Goal: Task Accomplishment & Management: Complete application form

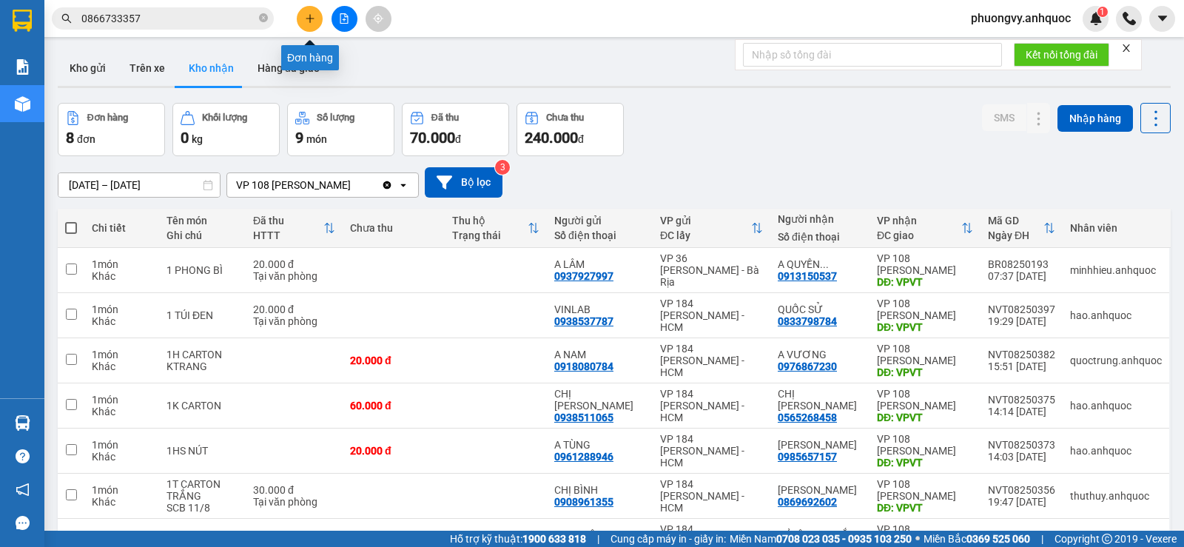
click at [305, 23] on icon "plus" at bounding box center [310, 18] width 10 height 10
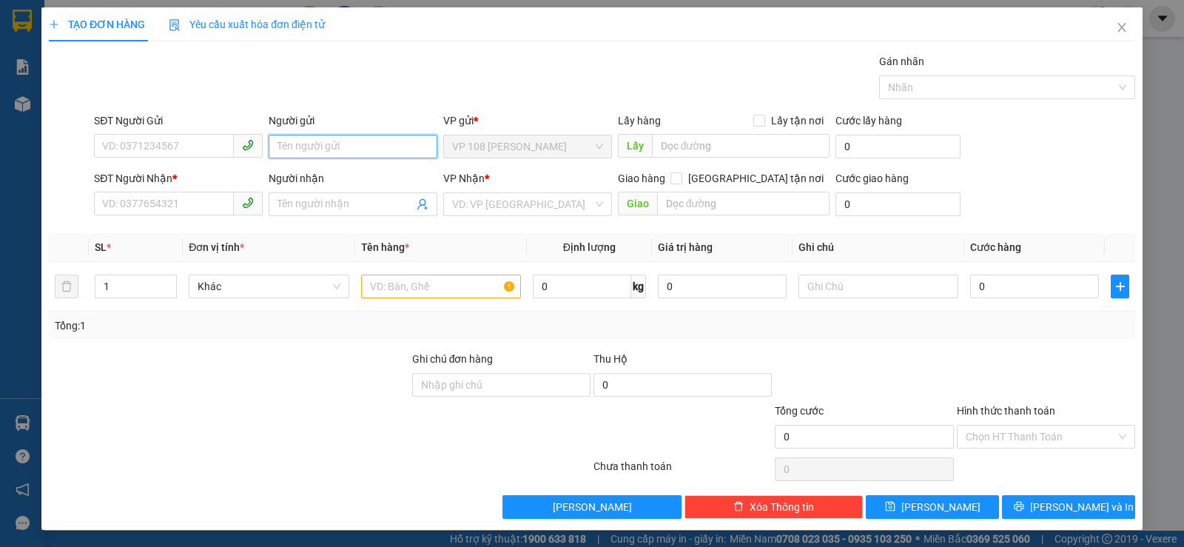
click at [324, 139] on input "Người gửi" at bounding box center [353, 147] width 169 height 24
type input "QUỐC SỬ"
click at [342, 175] on div "QUỐC SỬ - 0833798784" at bounding box center [349, 176] width 149 height 16
type input "0833798784"
type input "QUỐC SỬ"
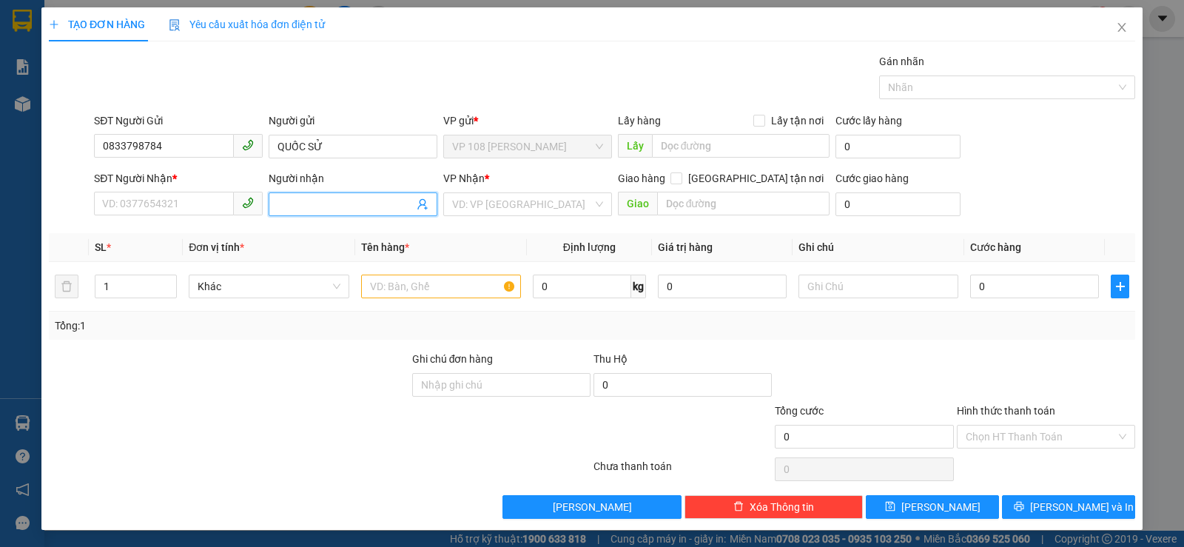
click at [326, 211] on input "Người nhận" at bounding box center [345, 204] width 136 height 16
type input "VINLAB"
click at [331, 224] on div "VINLAB - 0938537787" at bounding box center [349, 234] width 167 height 24
type input "0938537787"
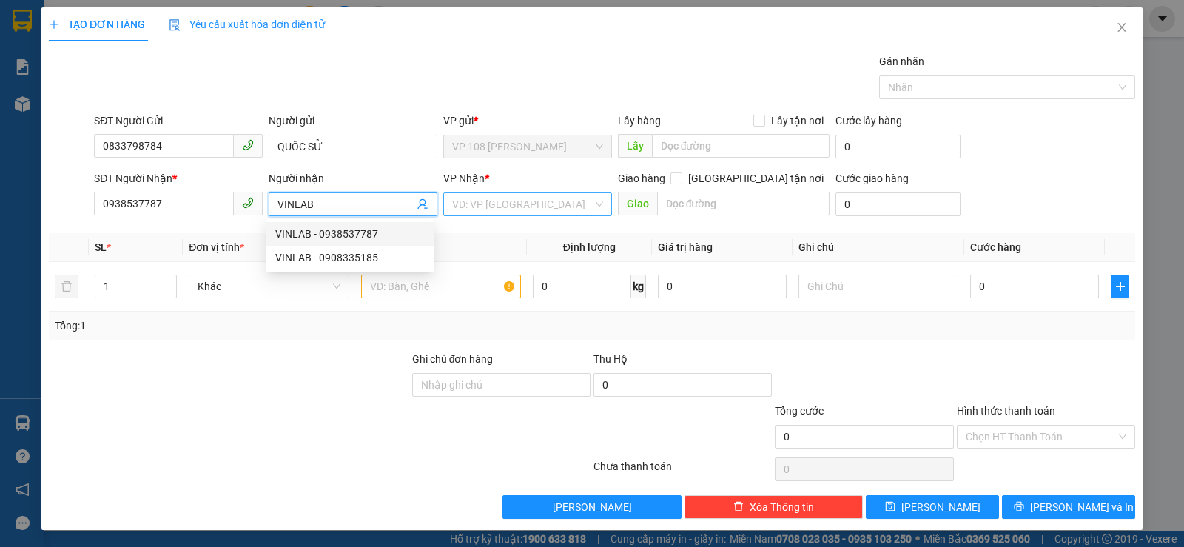
type input "VINLAB"
click at [491, 202] on input "search" at bounding box center [522, 204] width 141 height 22
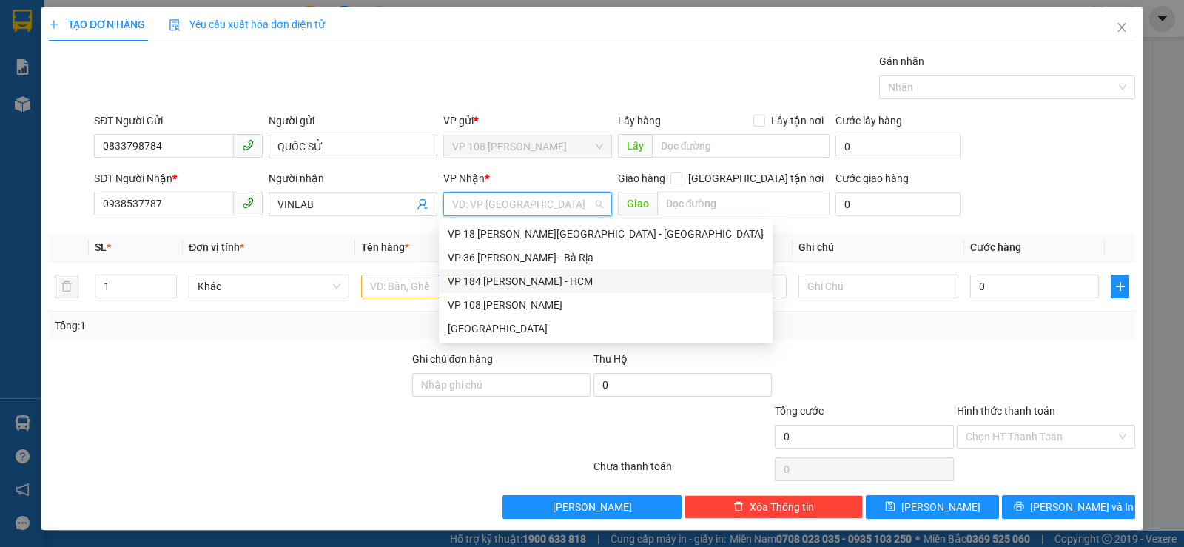
click at [534, 286] on div "VP 184 [PERSON_NAME] - HCM" at bounding box center [606, 281] width 316 height 16
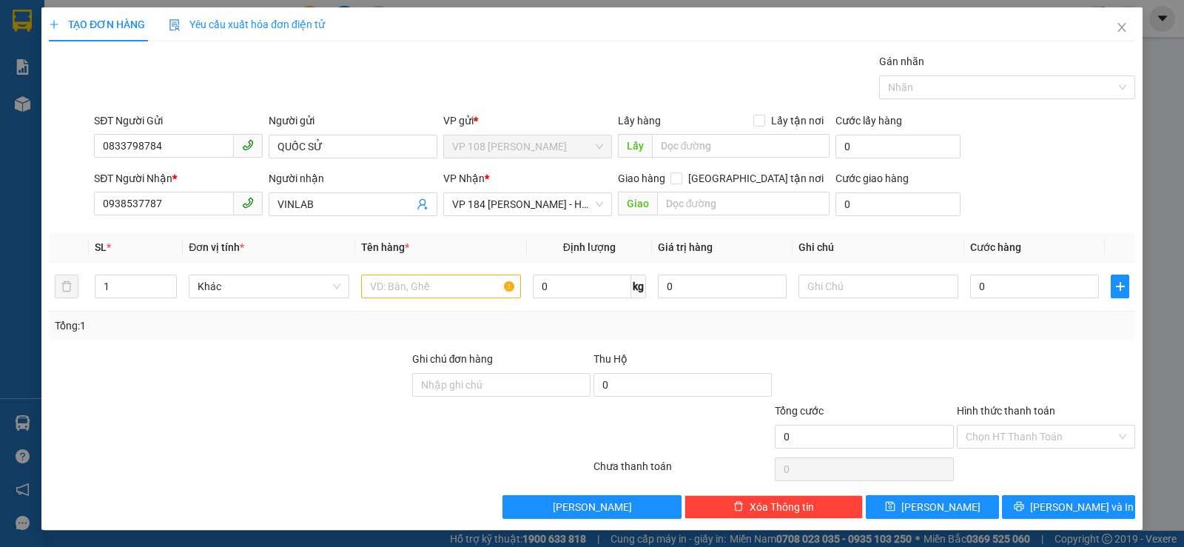
click at [688, 223] on div "Transit Pickup Surcharge Ids Transit Deliver Surcharge Ids Transit Deliver Surc…" at bounding box center [592, 285] width 1086 height 465
click at [702, 209] on input "text" at bounding box center [743, 204] width 173 height 24
type input "VPNVT"
click at [455, 286] on input "text" at bounding box center [441, 287] width 160 height 24
type input "1B NILONG"
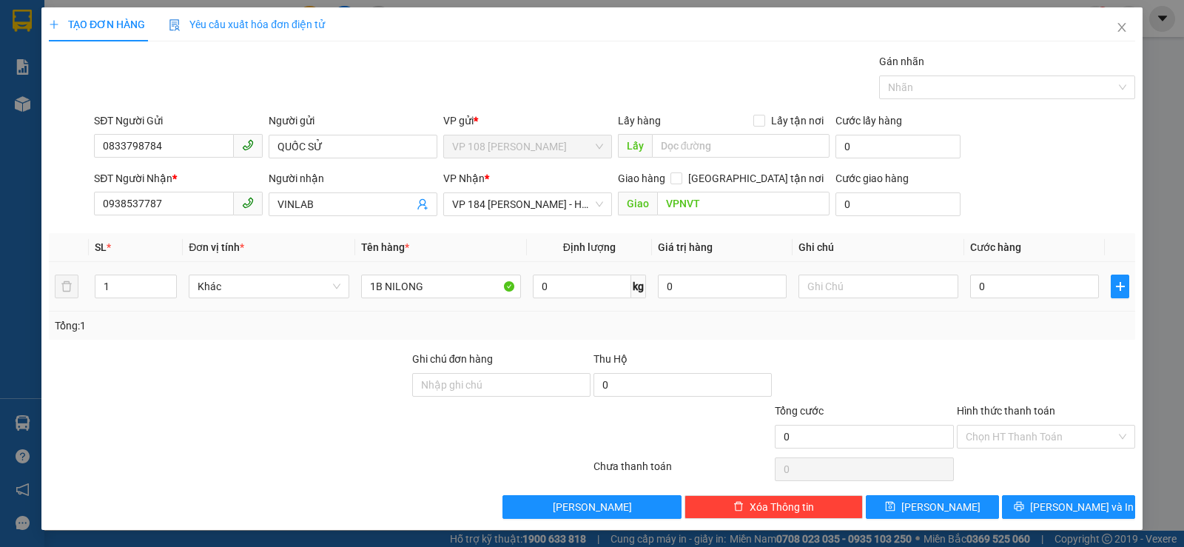
click at [1020, 273] on div "0" at bounding box center [1034, 287] width 129 height 30
click at [1020, 283] on input "0" at bounding box center [1034, 287] width 129 height 24
type input "2"
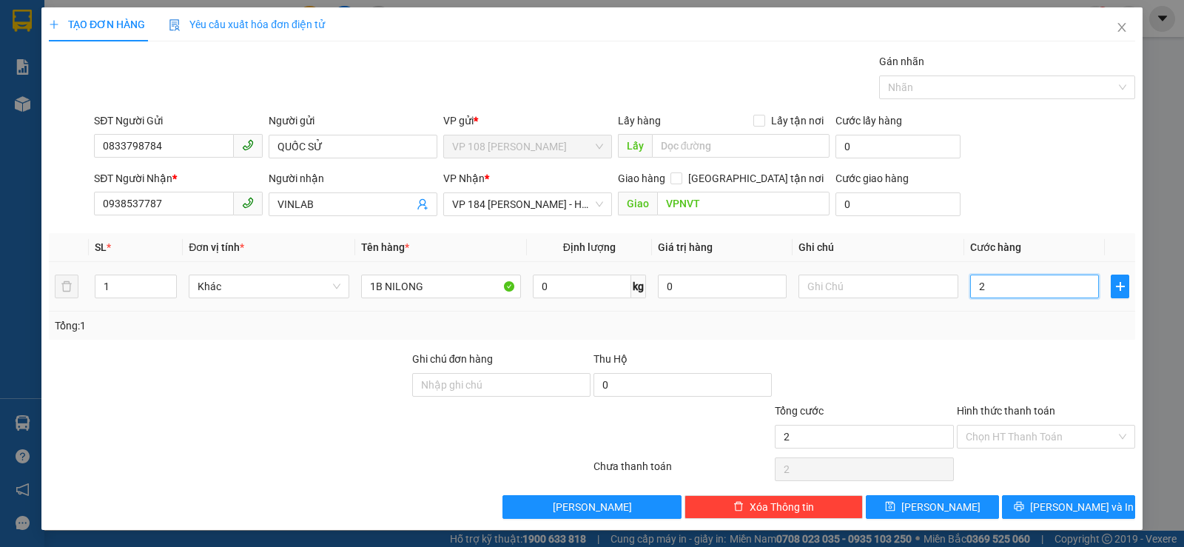
type input "20"
type input "200"
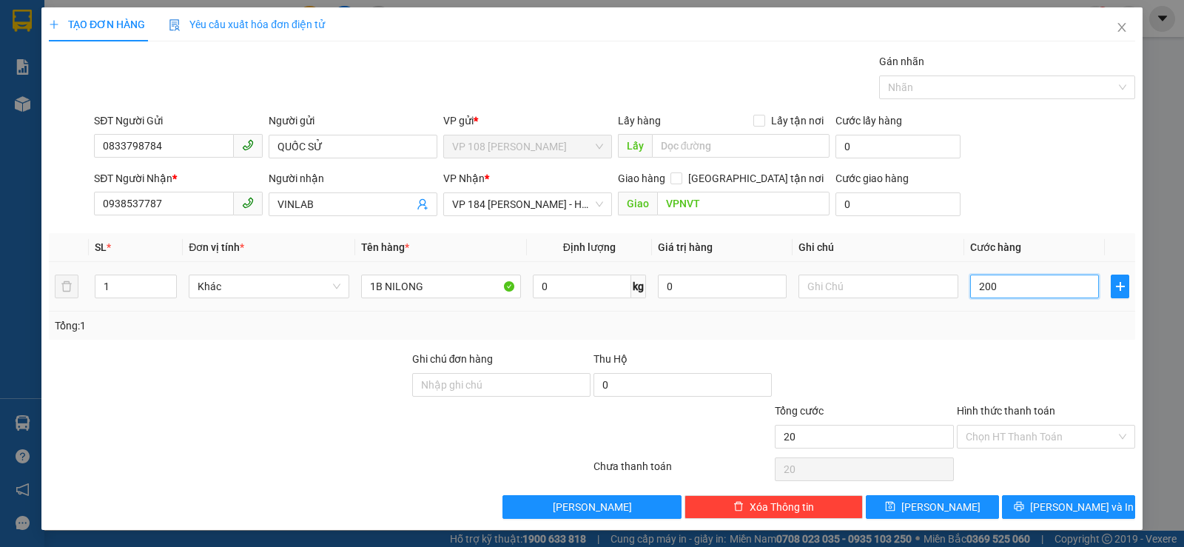
type input "200"
type input "2.000"
type input "20.000"
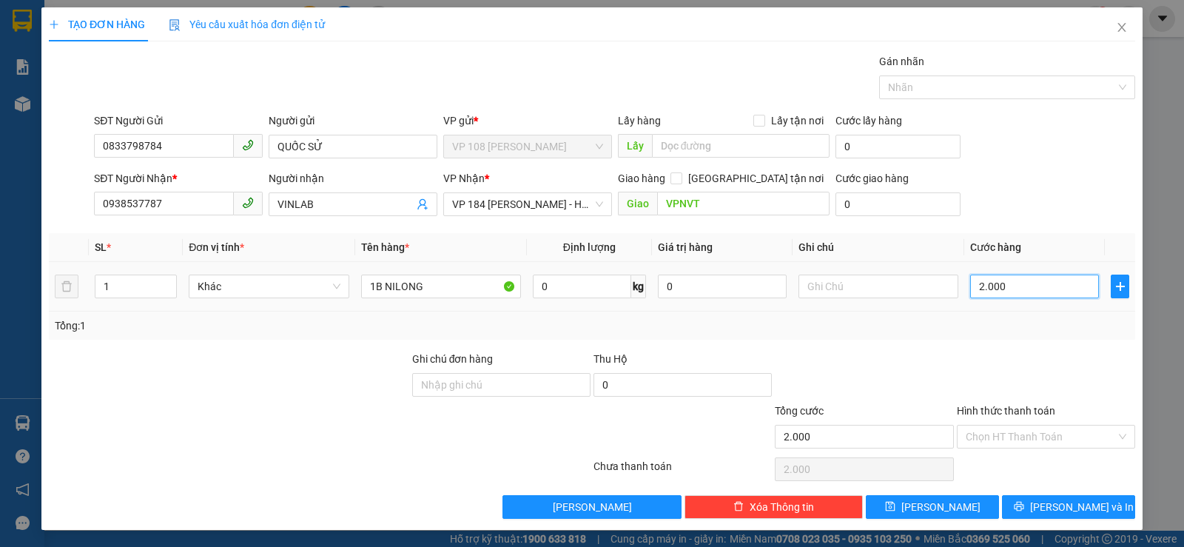
type input "20.000"
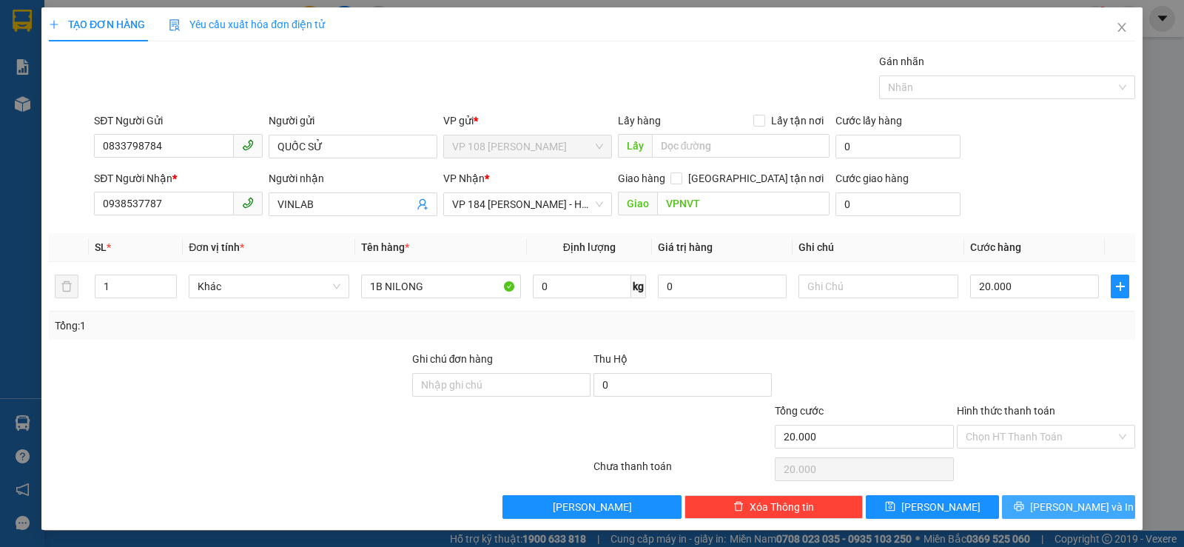
click at [1049, 502] on span "[PERSON_NAME] và In" at bounding box center [1082, 507] width 104 height 16
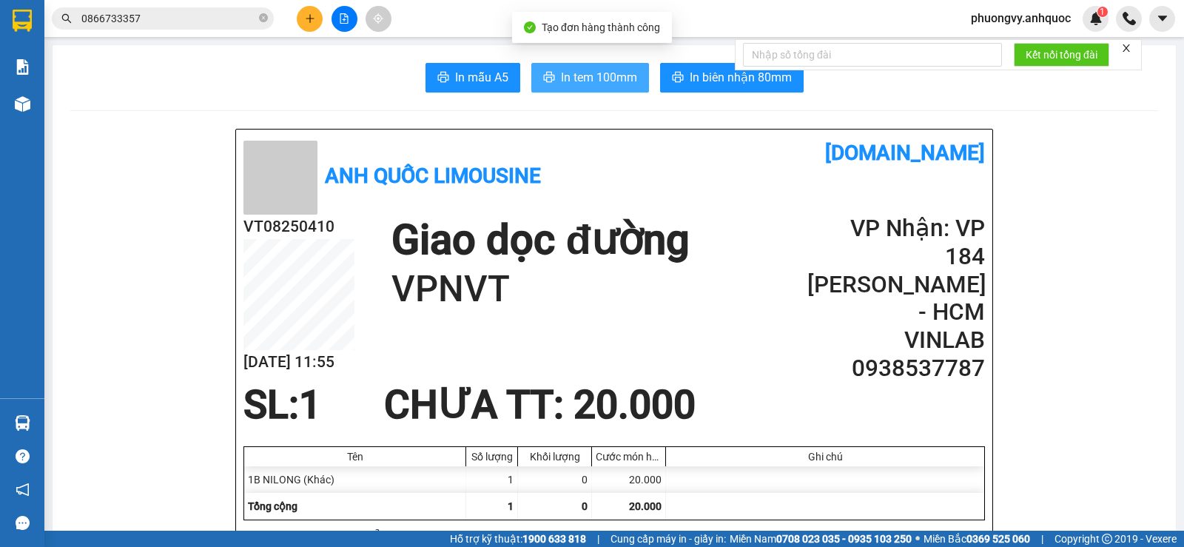
click at [551, 75] on button "In tem 100mm" at bounding box center [590, 78] width 118 height 30
click at [601, 70] on span "In tem 100mm" at bounding box center [599, 77] width 76 height 18
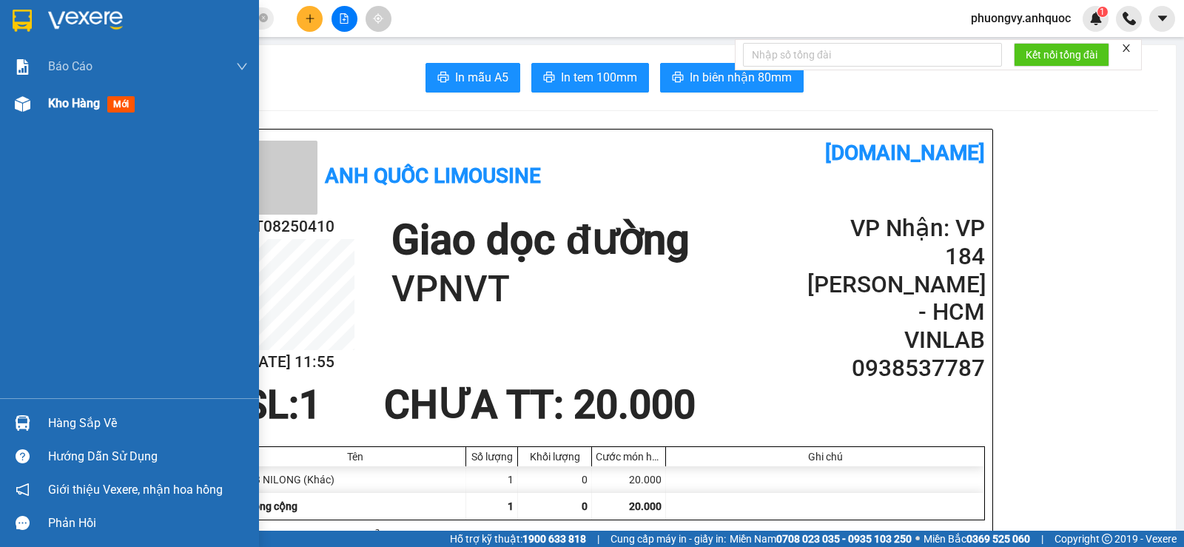
click at [59, 121] on div "Kho hàng mới" at bounding box center [148, 103] width 200 height 37
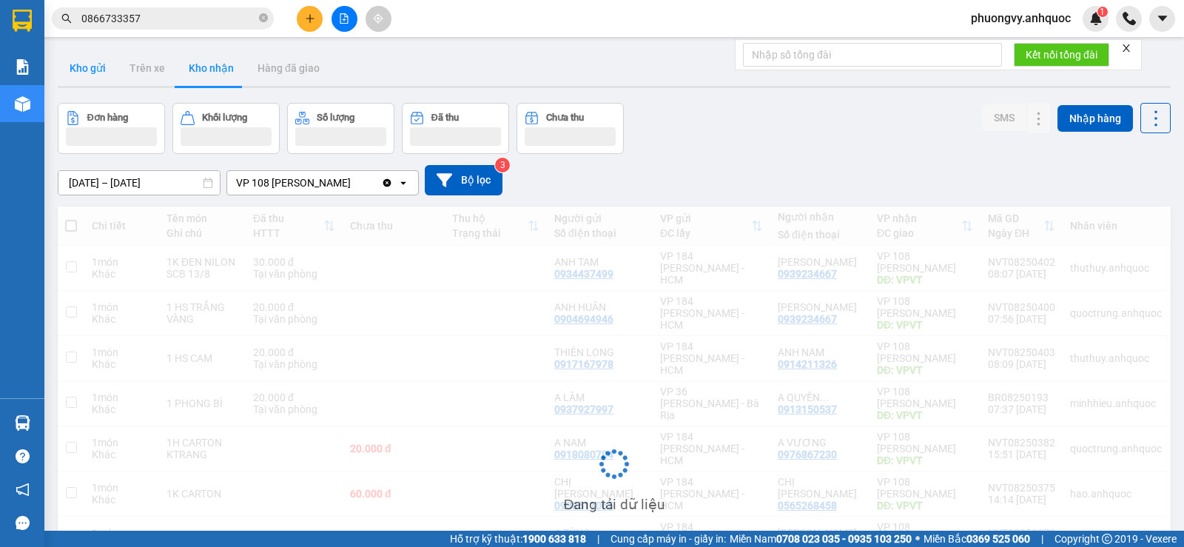
click at [99, 68] on button "Kho gửi" at bounding box center [88, 68] width 60 height 36
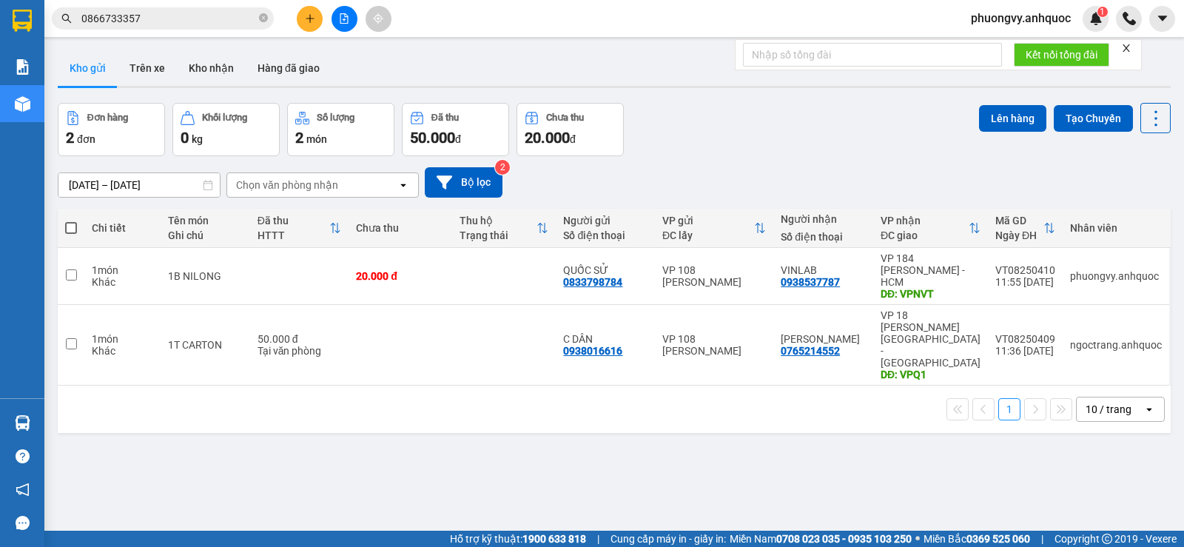
click at [99, 68] on button "Kho gửi" at bounding box center [88, 68] width 60 height 36
click at [162, 71] on button "Trên xe" at bounding box center [147, 68] width 59 height 36
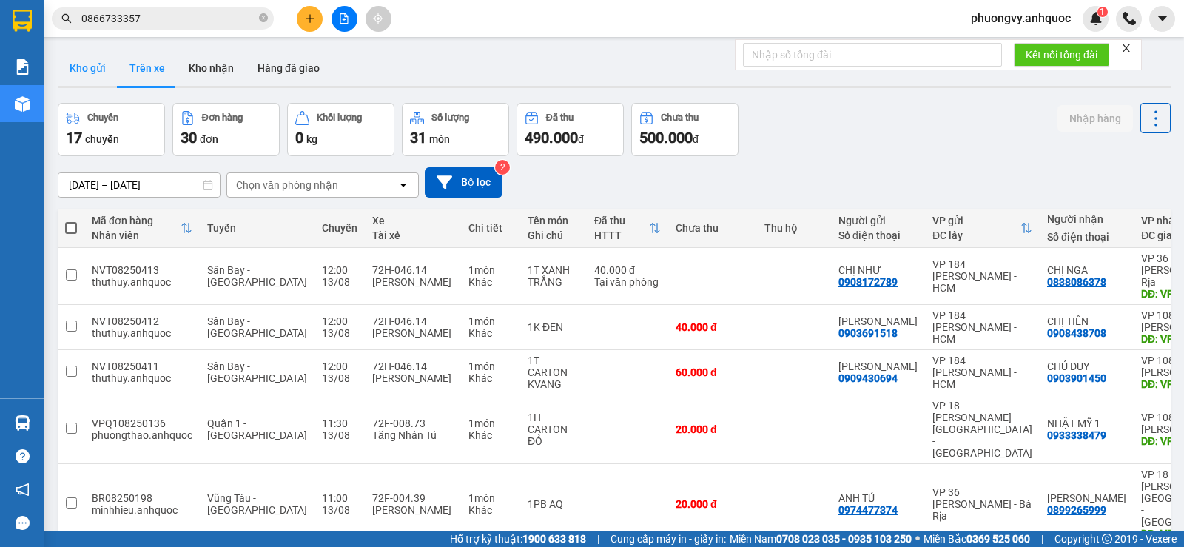
click at [87, 69] on button "Kho gửi" at bounding box center [88, 68] width 60 height 36
